Goal: Information Seeking & Learning: Learn about a topic

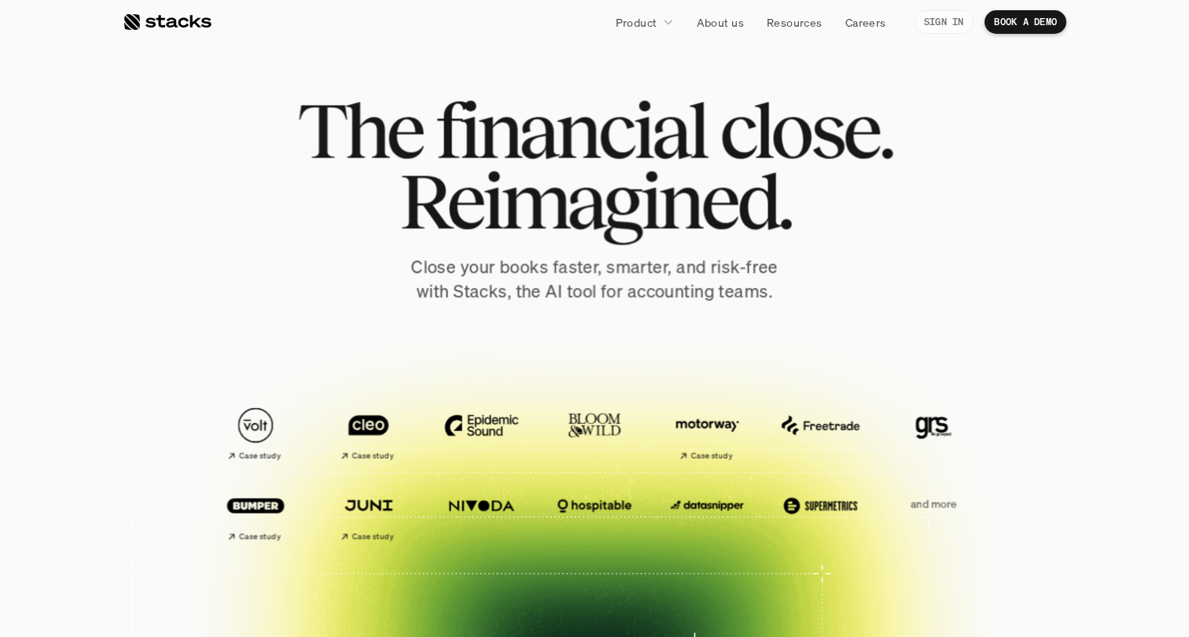
click at [948, 20] on p "SIGN IN" at bounding box center [944, 22] width 40 height 11
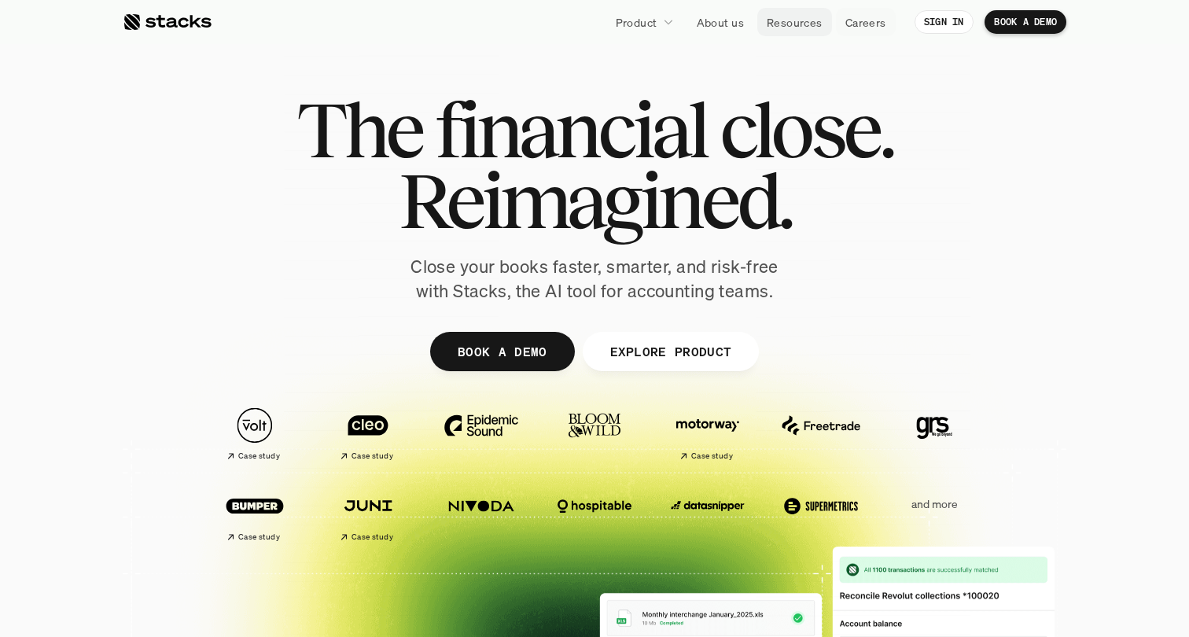
click at [777, 16] on p "Resources" at bounding box center [795, 22] width 56 height 17
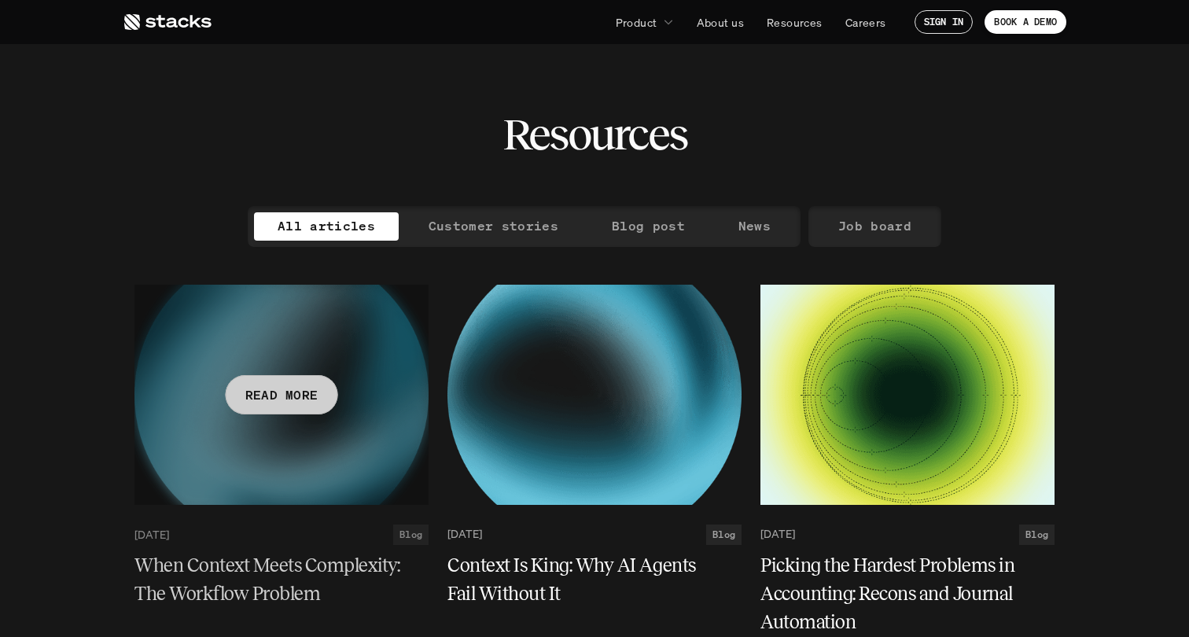
click at [281, 407] on div "READ MORE" at bounding box center [282, 394] width 112 height 39
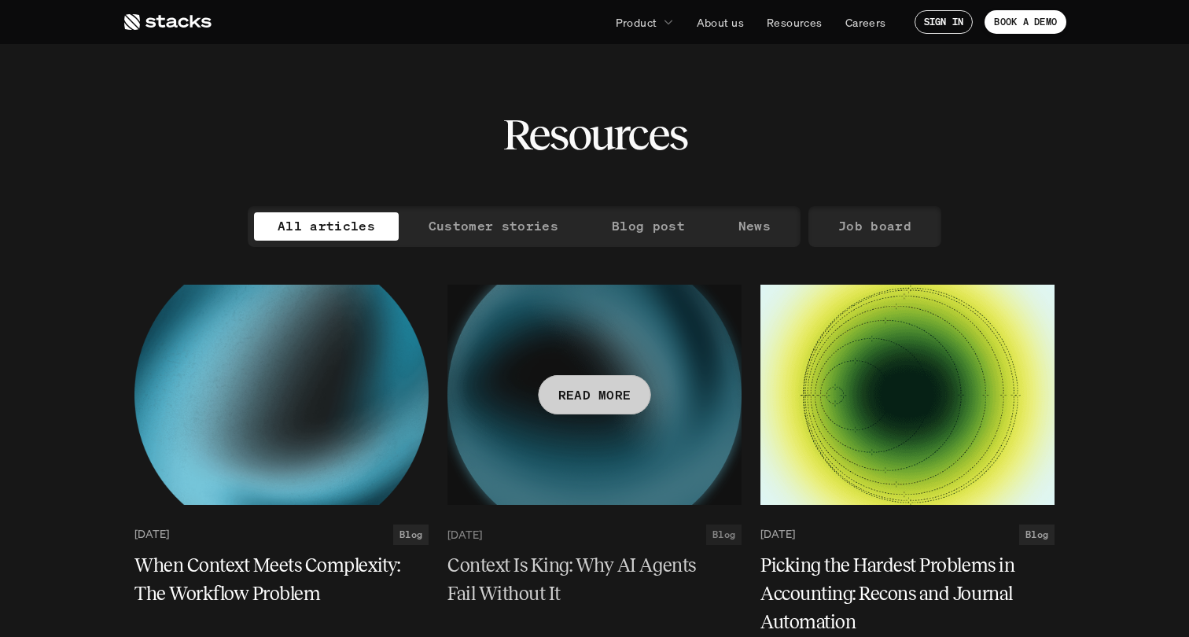
click at [591, 395] on p "READ MORE" at bounding box center [594, 394] width 73 height 23
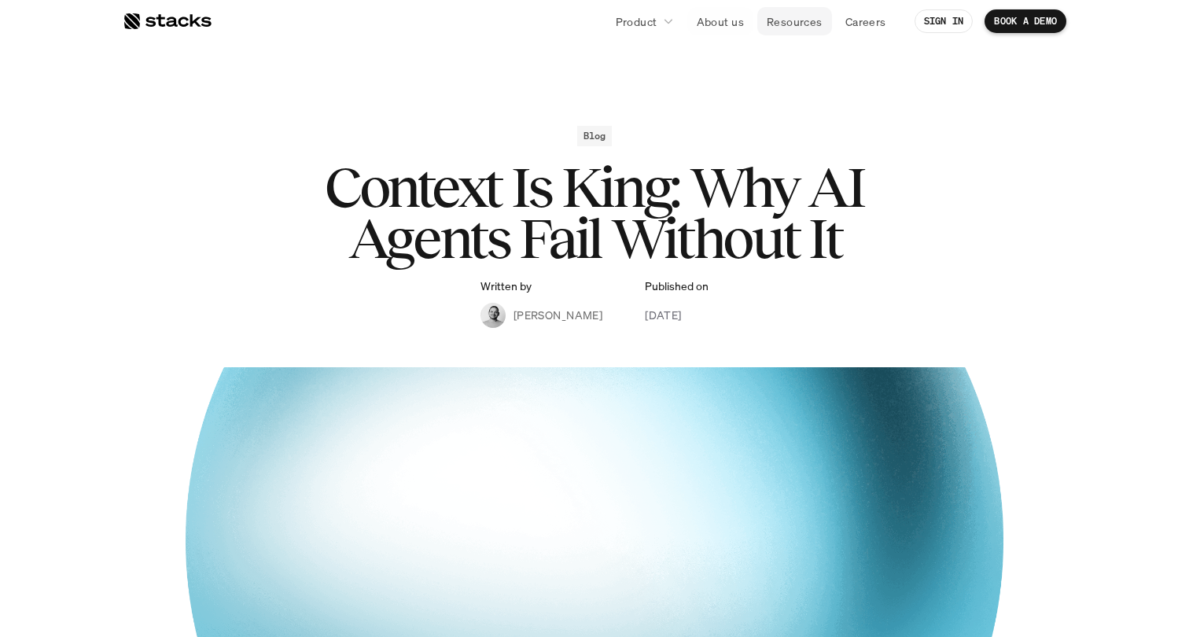
click at [802, 21] on p "Resources" at bounding box center [795, 21] width 56 height 17
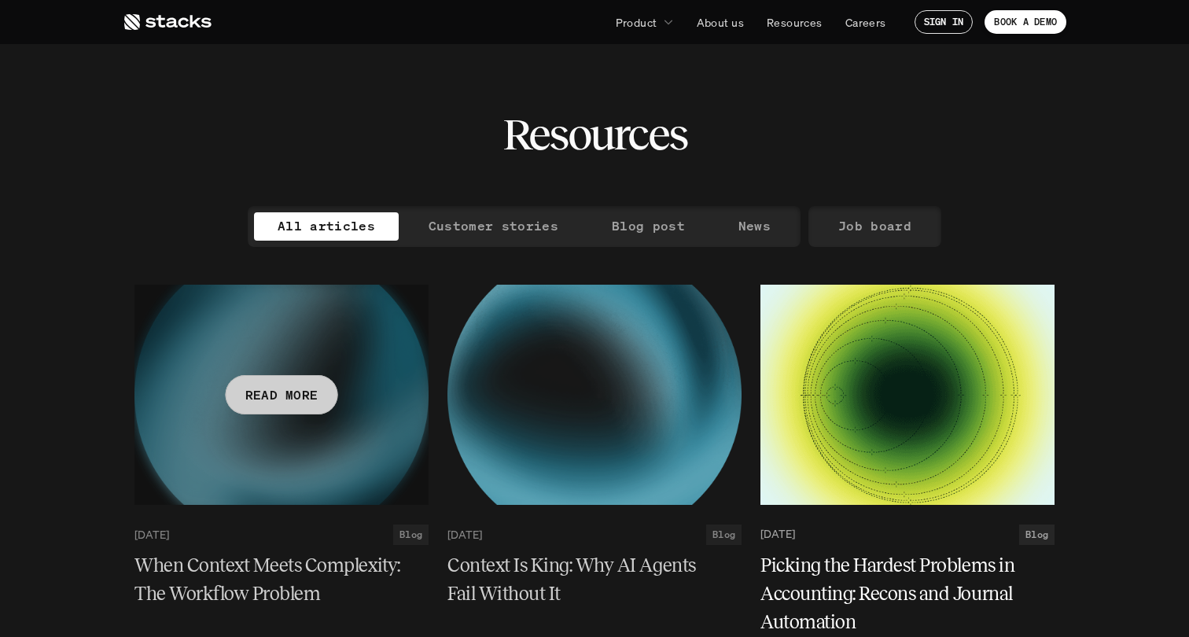
click at [271, 403] on p "READ MORE" at bounding box center [281, 394] width 73 height 23
